Goal: Information Seeking & Learning: Check status

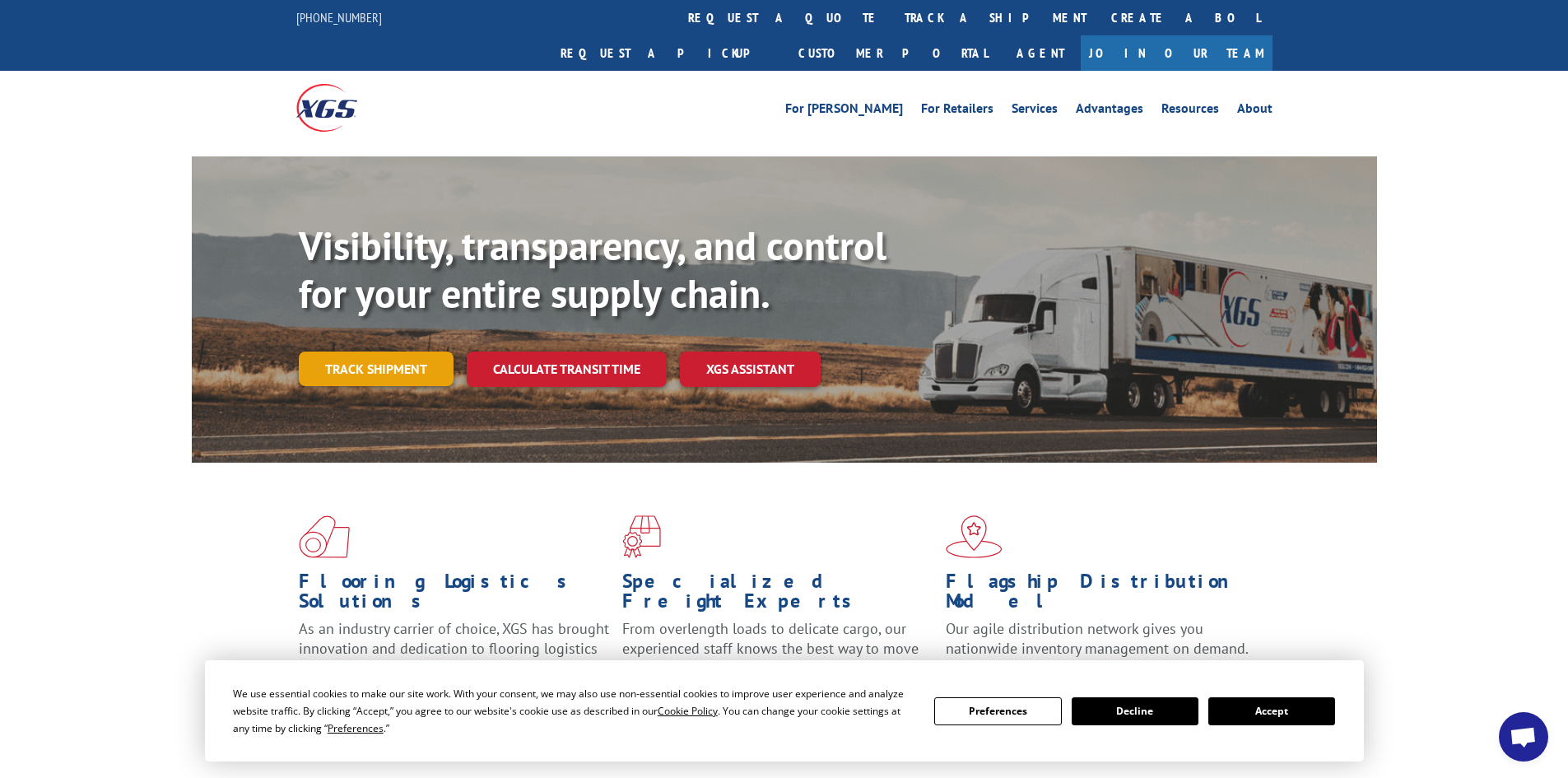
click at [421, 351] on link "Track shipment" at bounding box center [376, 368] width 155 height 35
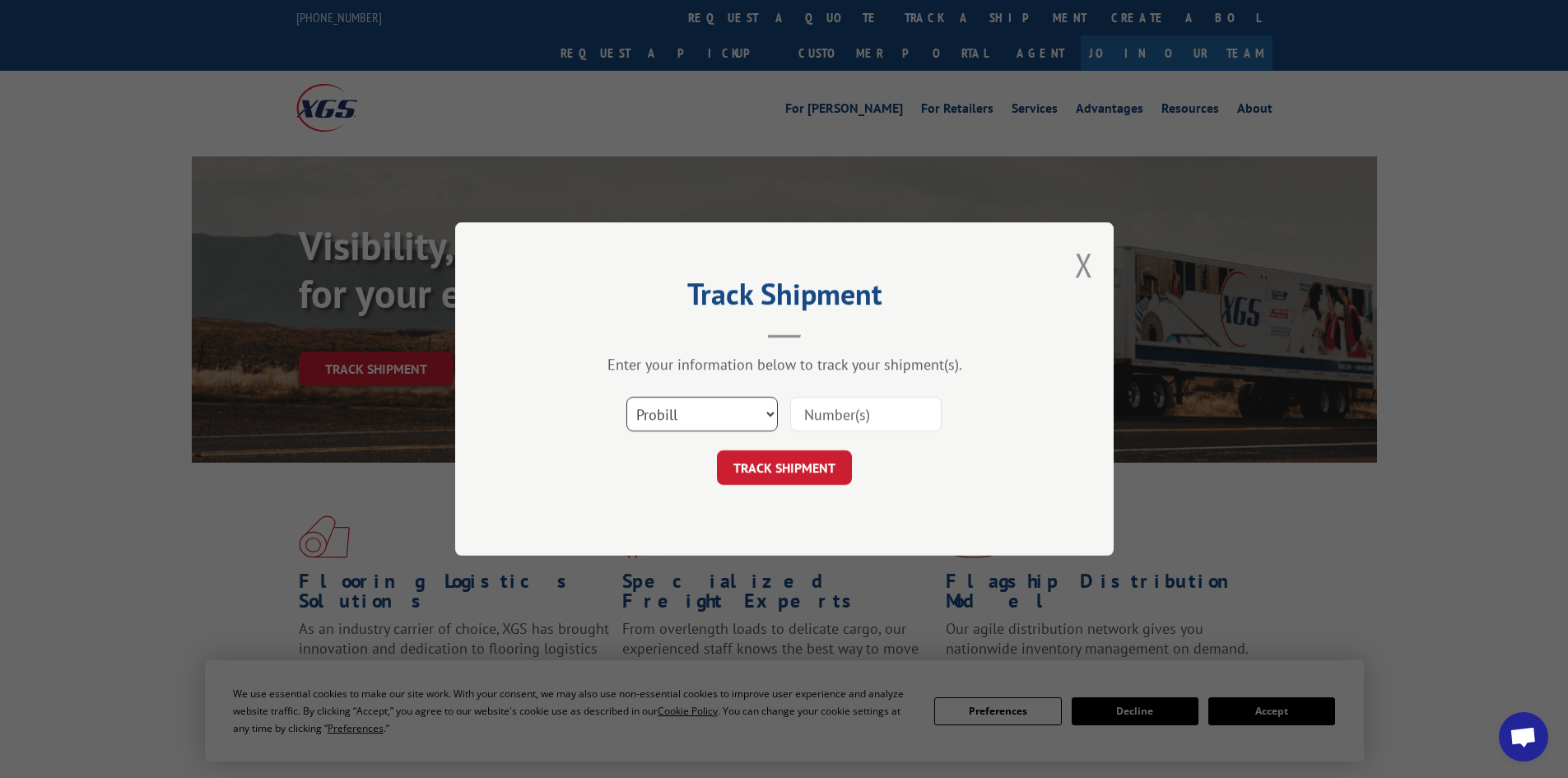
click at [669, 413] on select "Select category... Probill BOL PO" at bounding box center [702, 413] width 151 height 35
select select "bol"
click at [626, 397] on select "Select category... Probill BOL PO" at bounding box center [702, 413] width 151 height 35
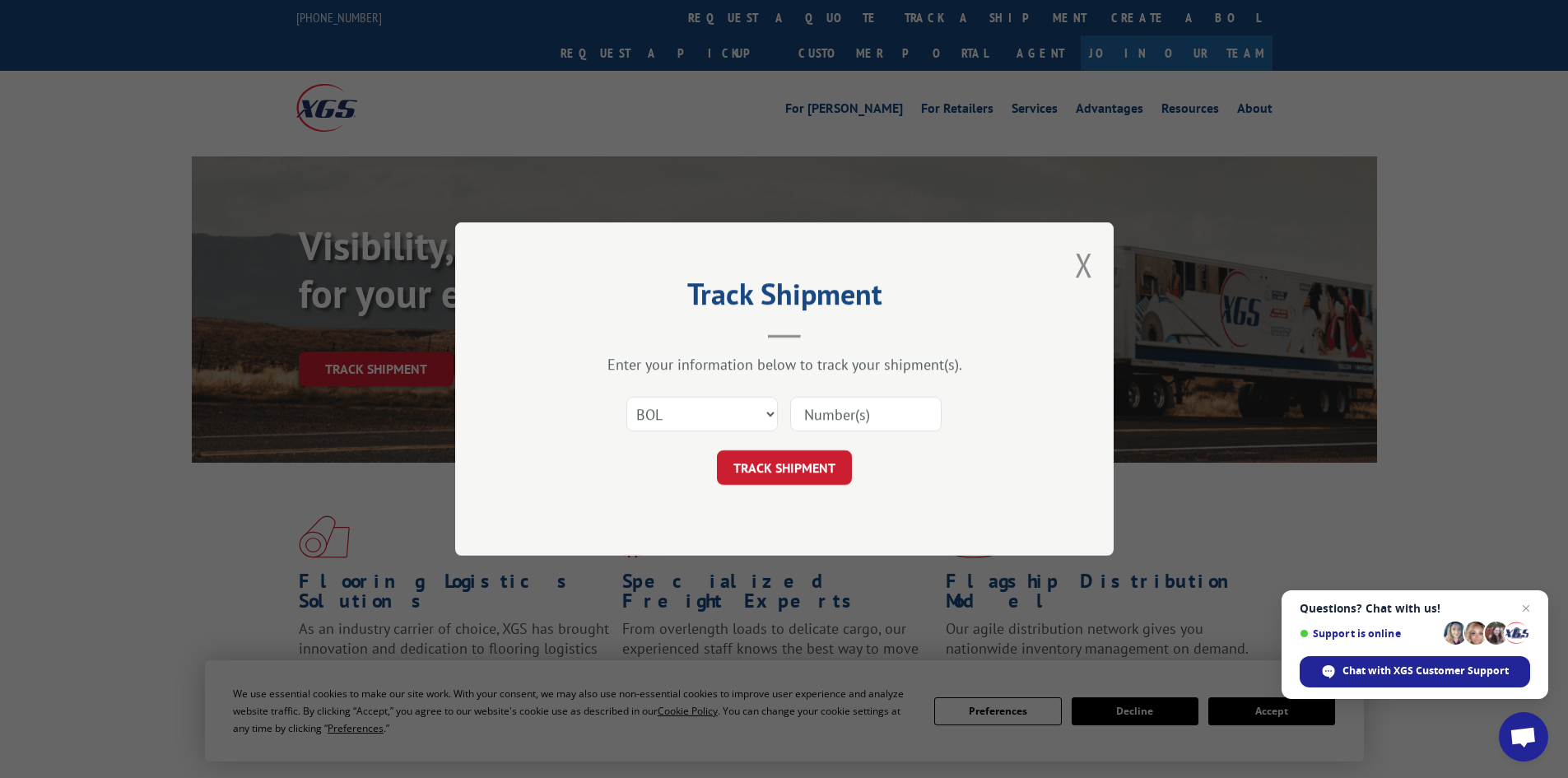
paste input "5523976"
type input "5523976"
click at [774, 467] on button "TRACK SHIPMENT" at bounding box center [784, 467] width 135 height 35
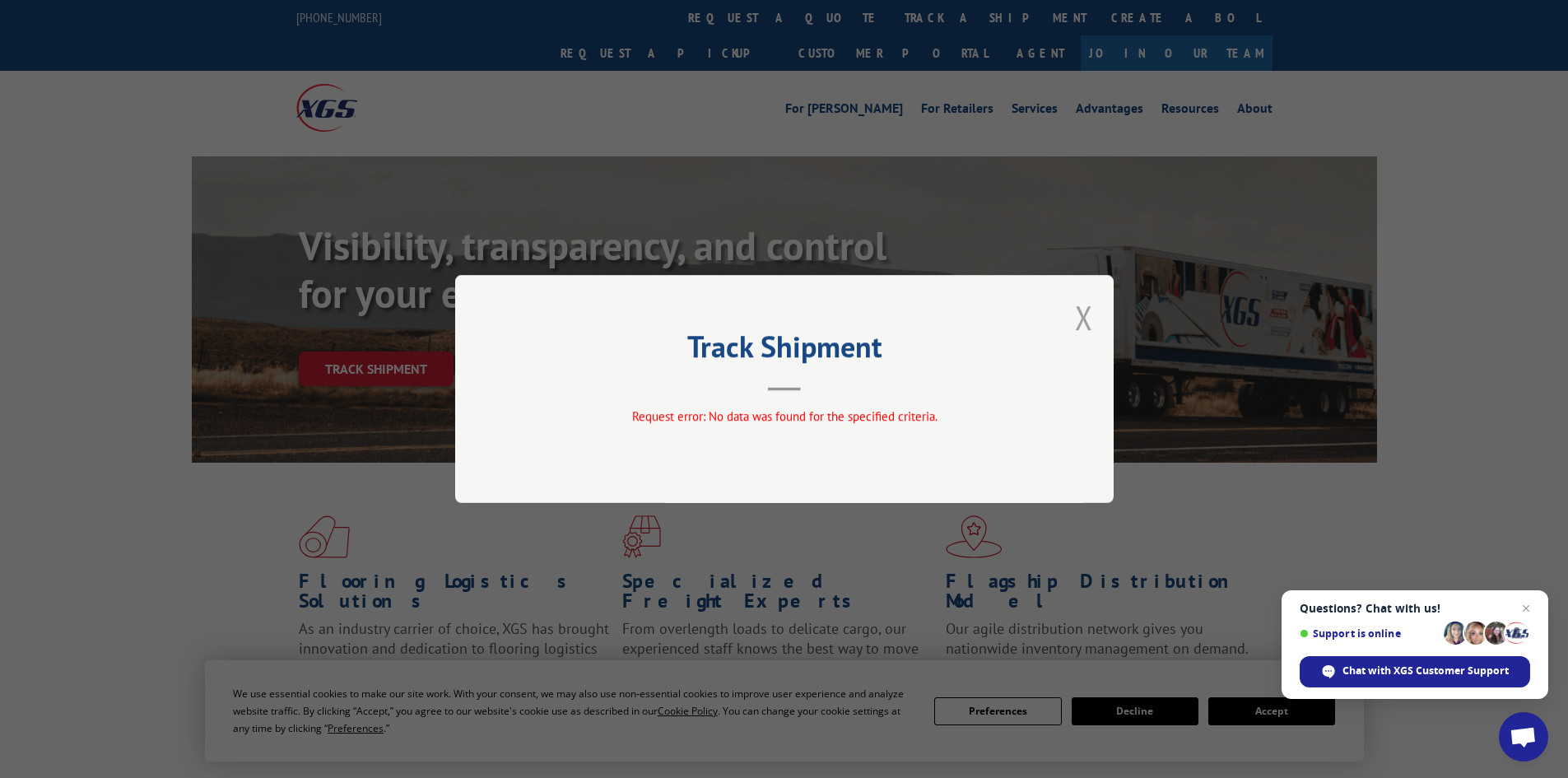
click at [1084, 313] on button "Close modal" at bounding box center [1084, 317] width 18 height 43
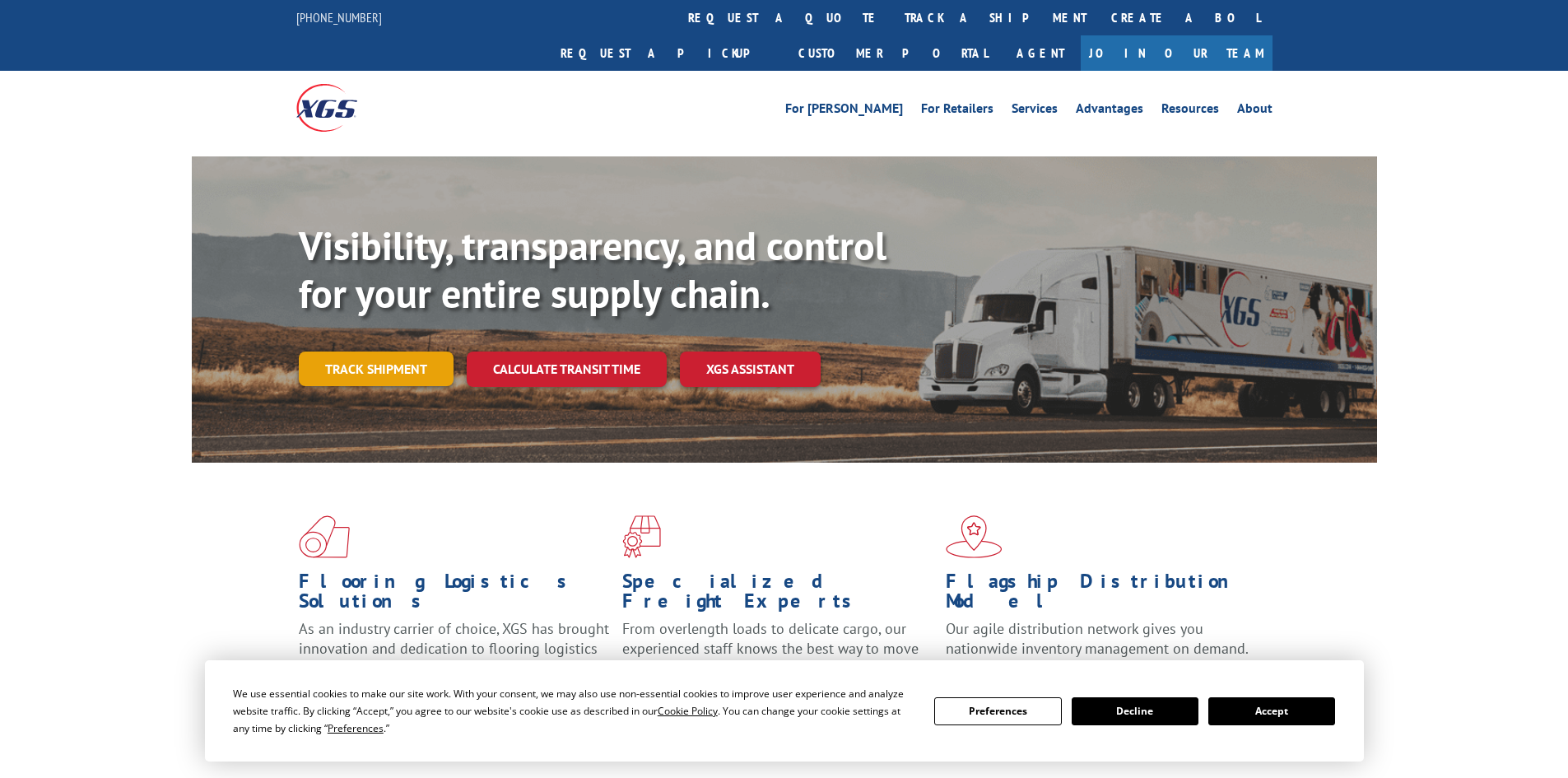
click at [394, 351] on link "Track shipment" at bounding box center [376, 368] width 155 height 35
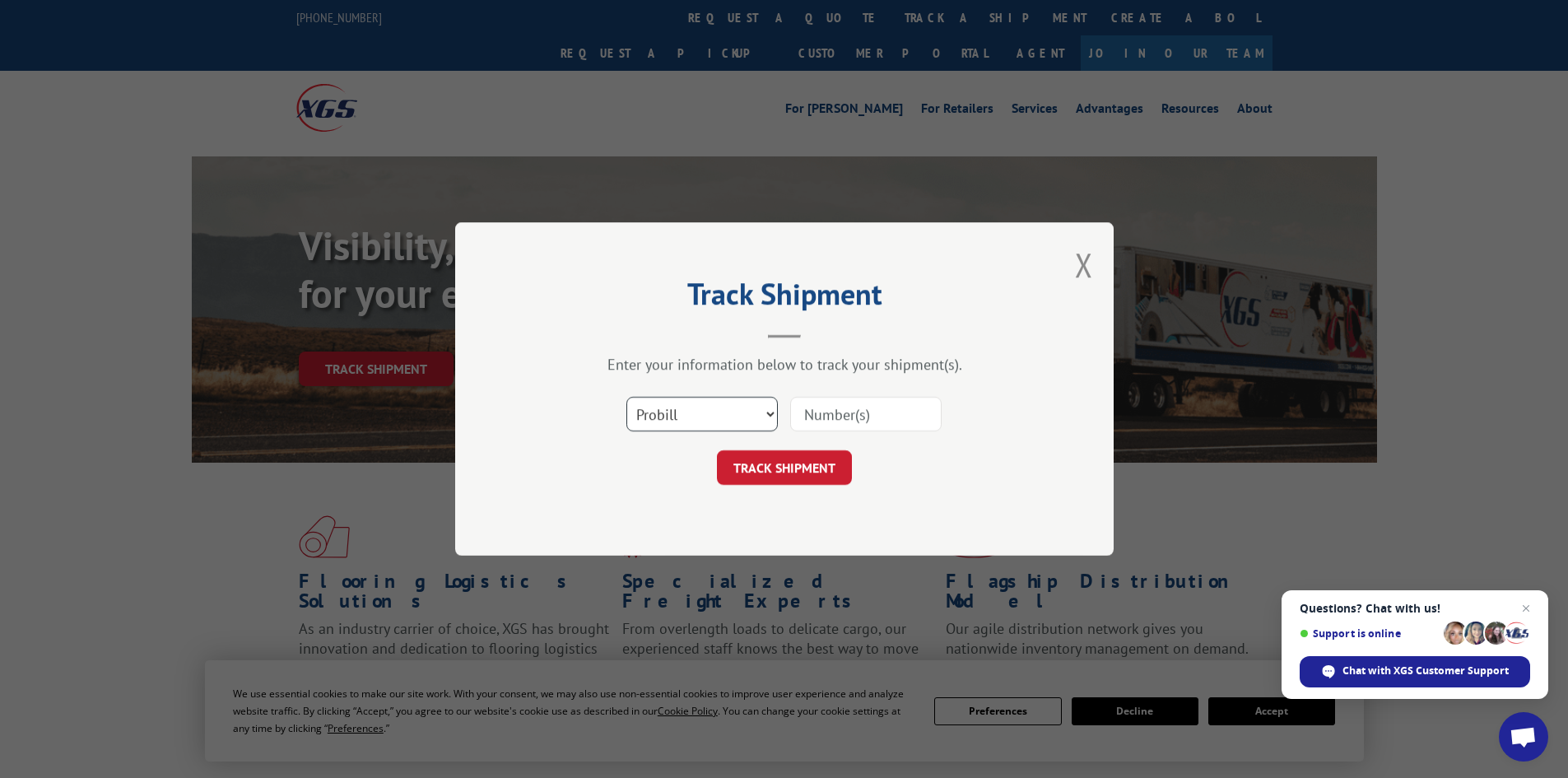
click at [642, 413] on select "Select category... Probill BOL PO" at bounding box center [702, 413] width 151 height 35
click at [626, 397] on select "Select category... Probill BOL PO" at bounding box center [702, 413] width 151 height 35
paste input "5513744"
type input "5513744"
click at [798, 472] on button "TRACK SHIPMENT" at bounding box center [784, 467] width 135 height 35
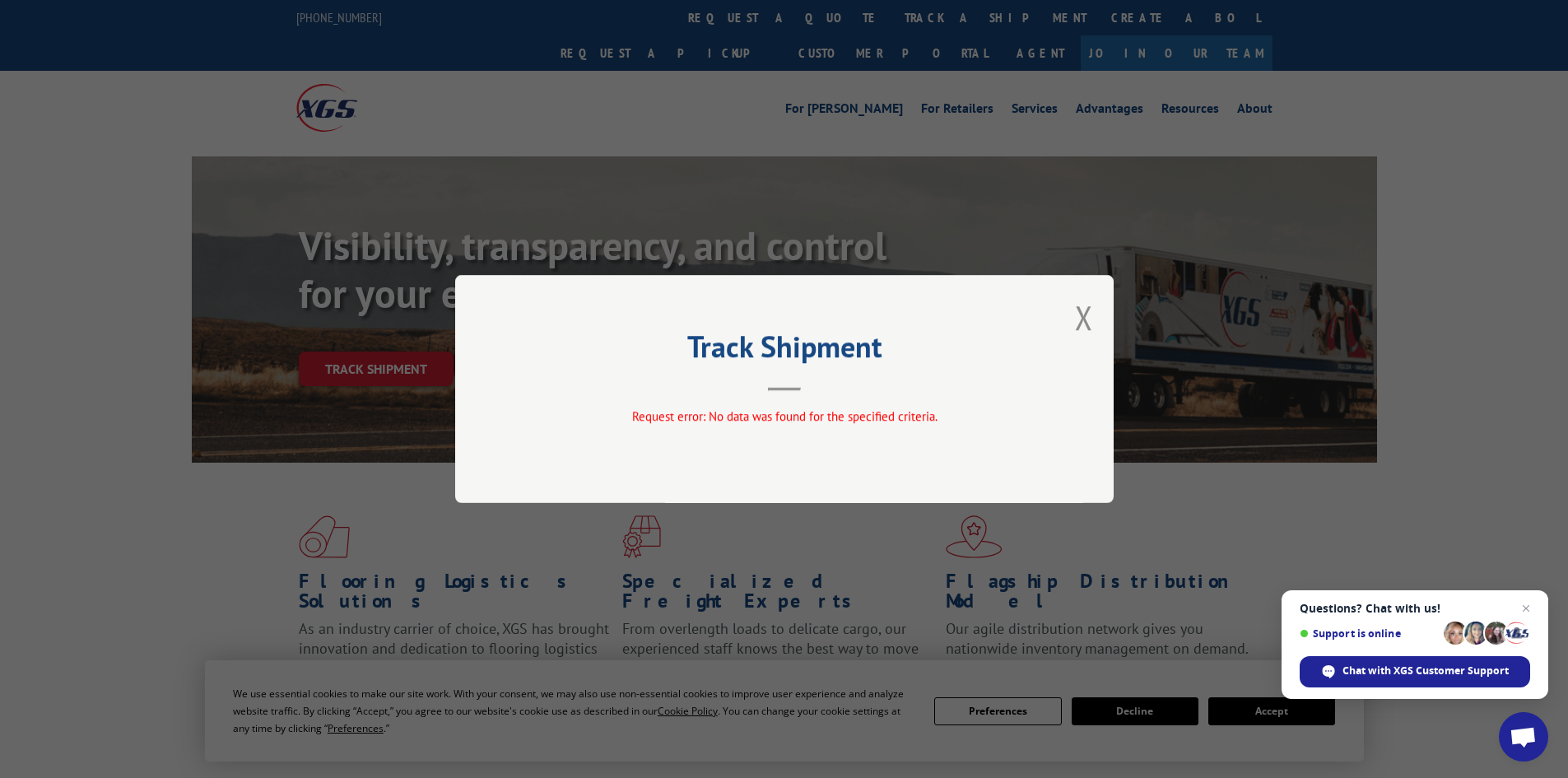
click at [1094, 320] on div "Track Shipment Request error: No data was found for the specified criteria." at bounding box center [784, 389] width 658 height 228
click at [1085, 314] on button "Close modal" at bounding box center [1084, 317] width 18 height 43
